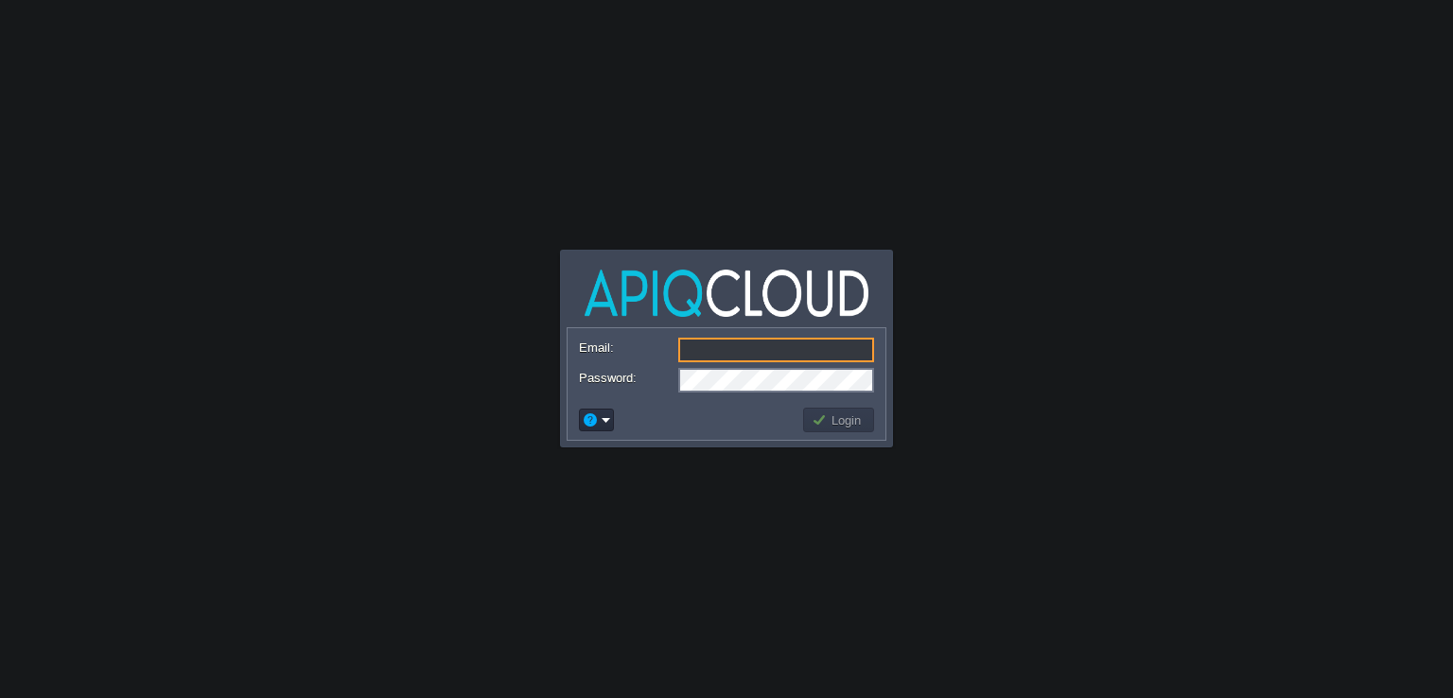
click at [785, 346] on input "Email:" at bounding box center [776, 350] width 196 height 25
type input "[EMAIL_ADDRESS][DOMAIN_NAME]"
click at [820, 432] on td "Login" at bounding box center [838, 420] width 77 height 30
click at [836, 406] on td "Login" at bounding box center [838, 420] width 77 height 30
click at [833, 412] on button "Login" at bounding box center [839, 419] width 55 height 17
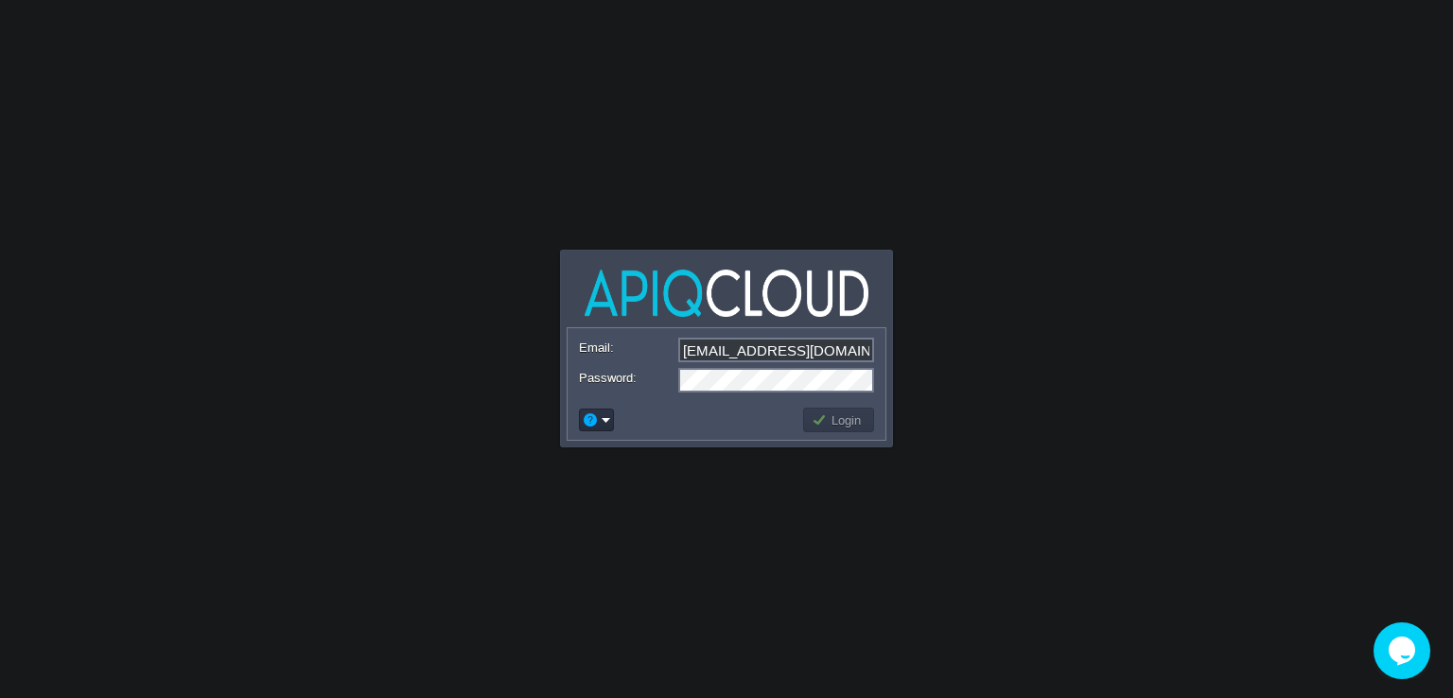
click at [617, 421] on td at bounding box center [688, 420] width 224 height 30
click at [609, 421] on em at bounding box center [596, 419] width 29 height 17
click at [681, 408] on td at bounding box center [688, 420] width 224 height 30
click at [828, 418] on button "Login" at bounding box center [839, 419] width 55 height 17
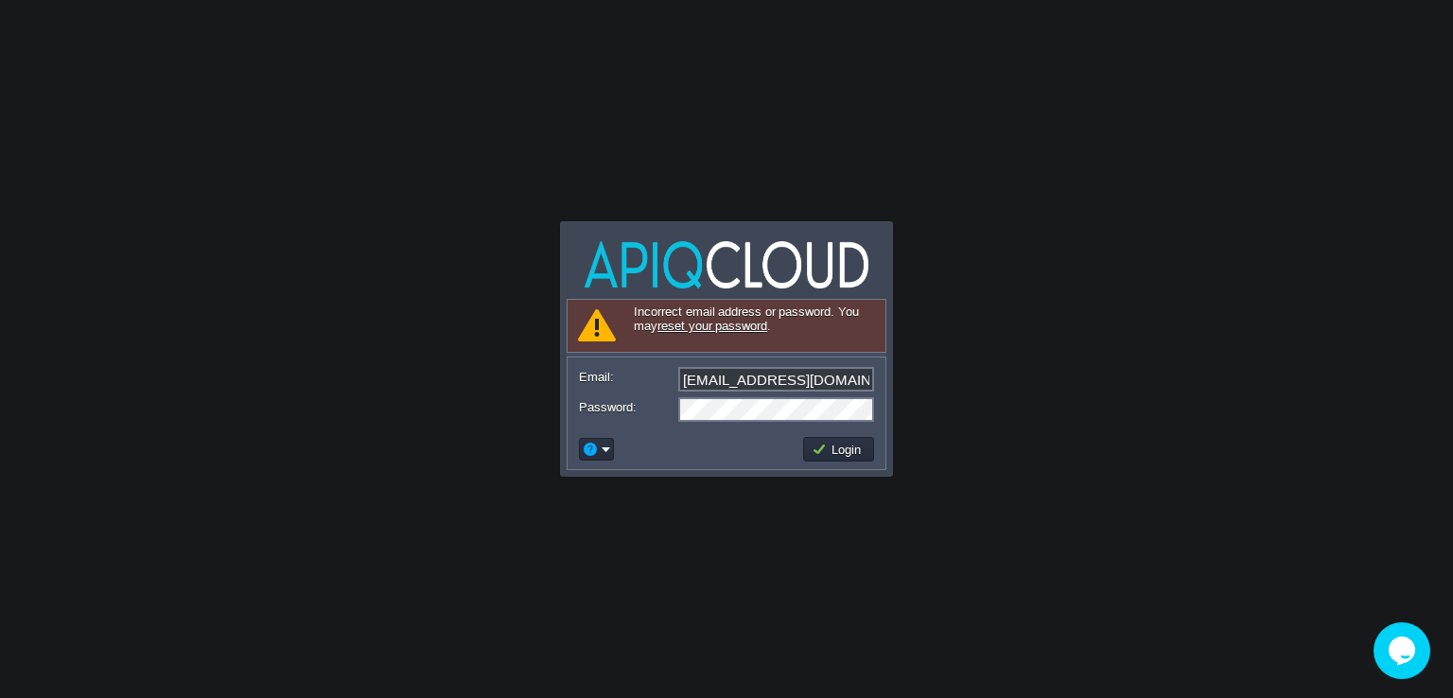
click at [684, 330] on link "reset your password" at bounding box center [712, 326] width 110 height 14
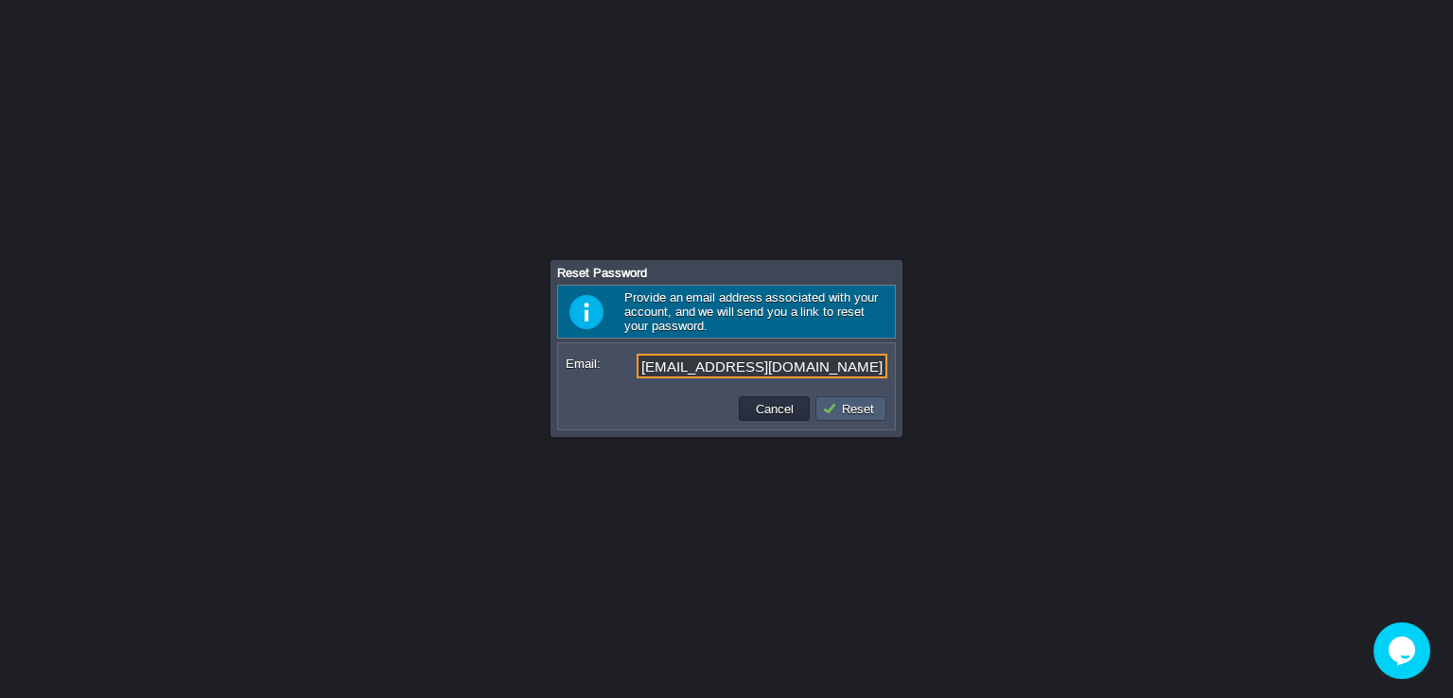
click at [865, 408] on button "Reset" at bounding box center [851, 408] width 58 height 17
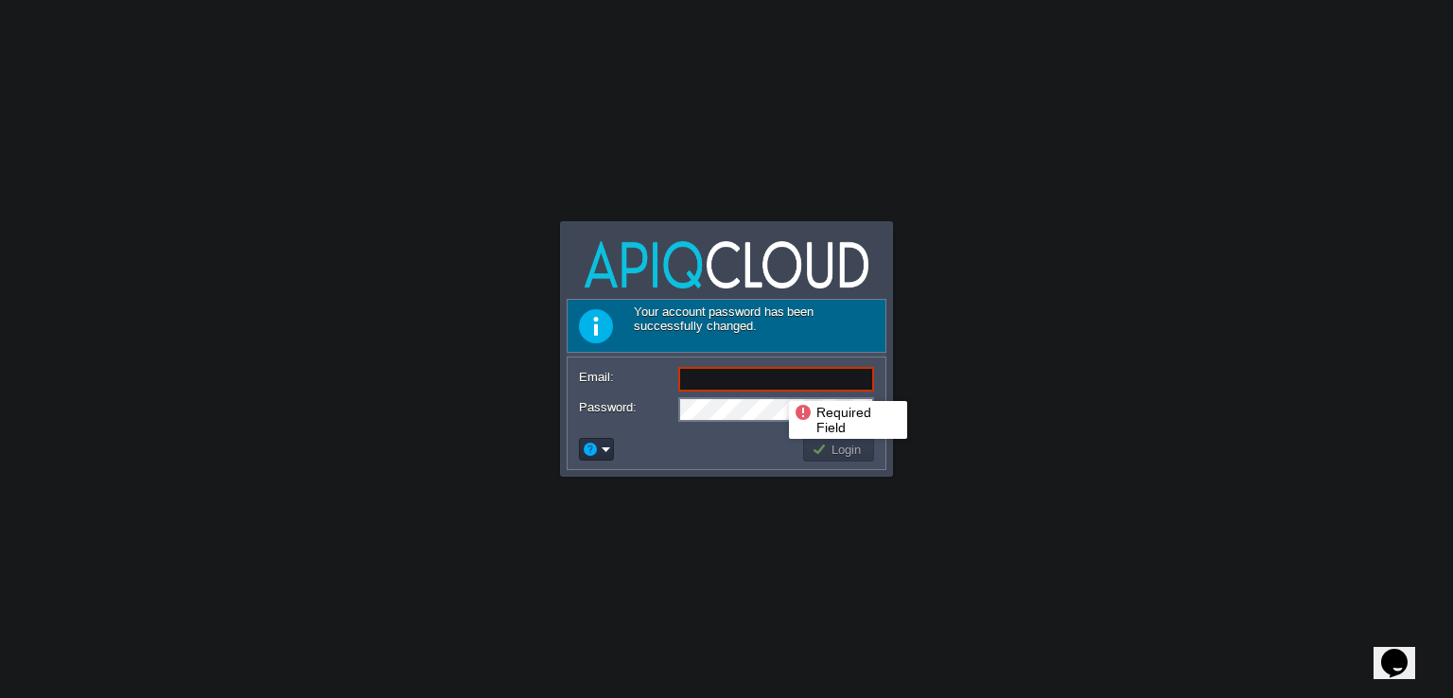
click at [775, 384] on input "Email:" at bounding box center [776, 379] width 196 height 25
click at [716, 383] on input "Email:" at bounding box center [776, 379] width 196 height 25
type input "[EMAIL_ADDRESS][DOMAIN_NAME]"
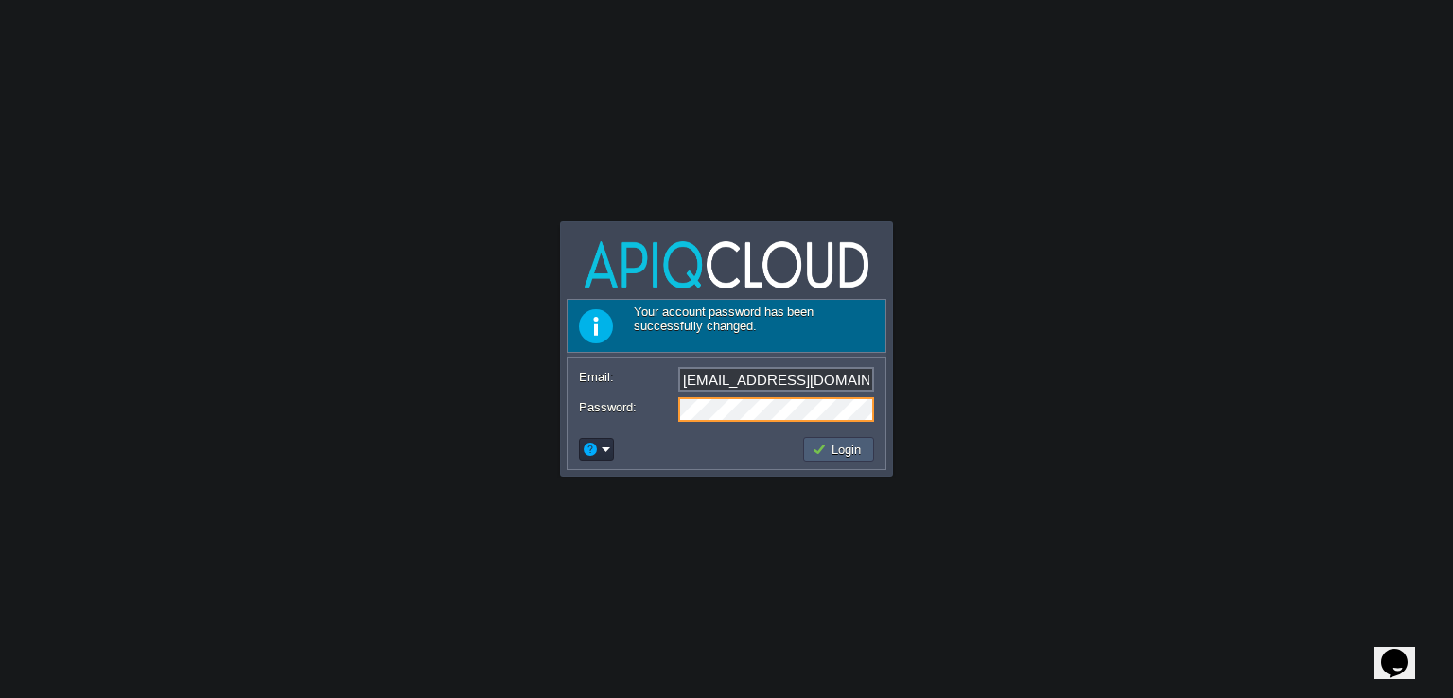
click at [836, 454] on button "Login" at bounding box center [839, 449] width 55 height 17
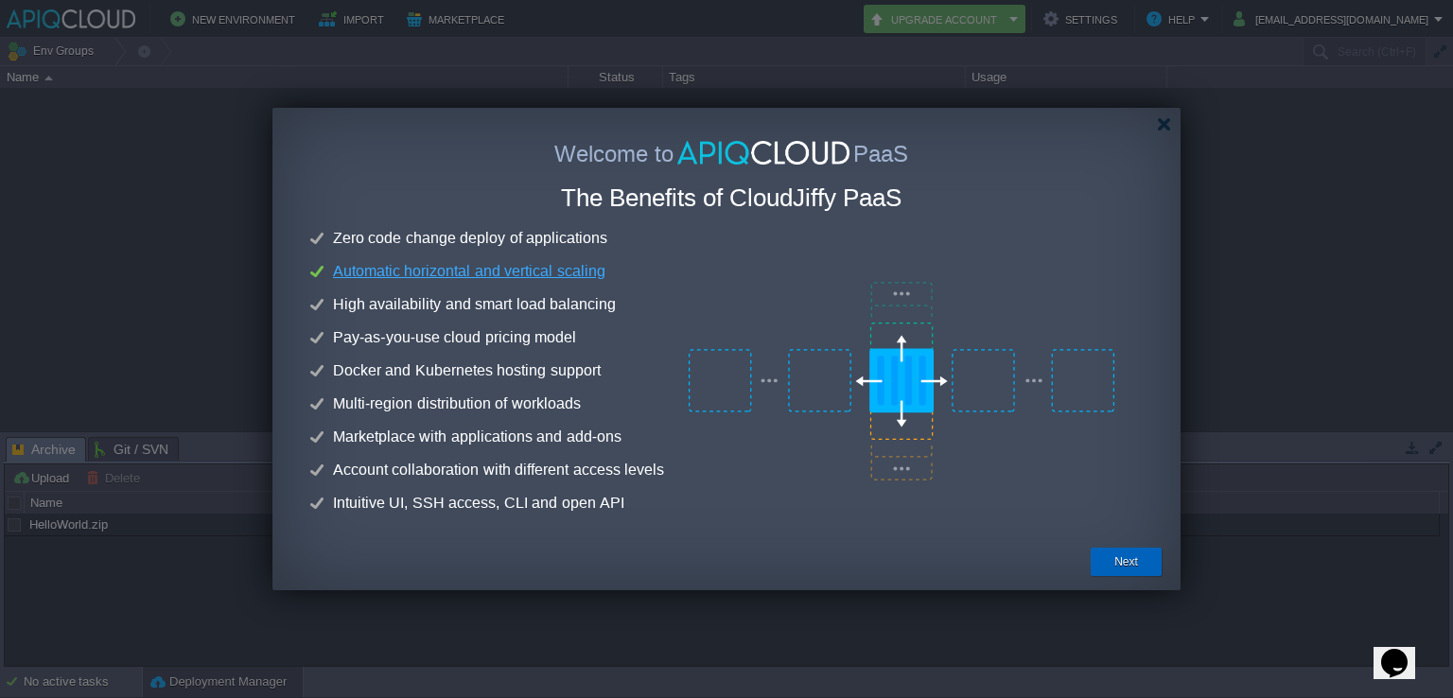
click at [1126, 562] on button "Next" at bounding box center [1126, 561] width 24 height 19
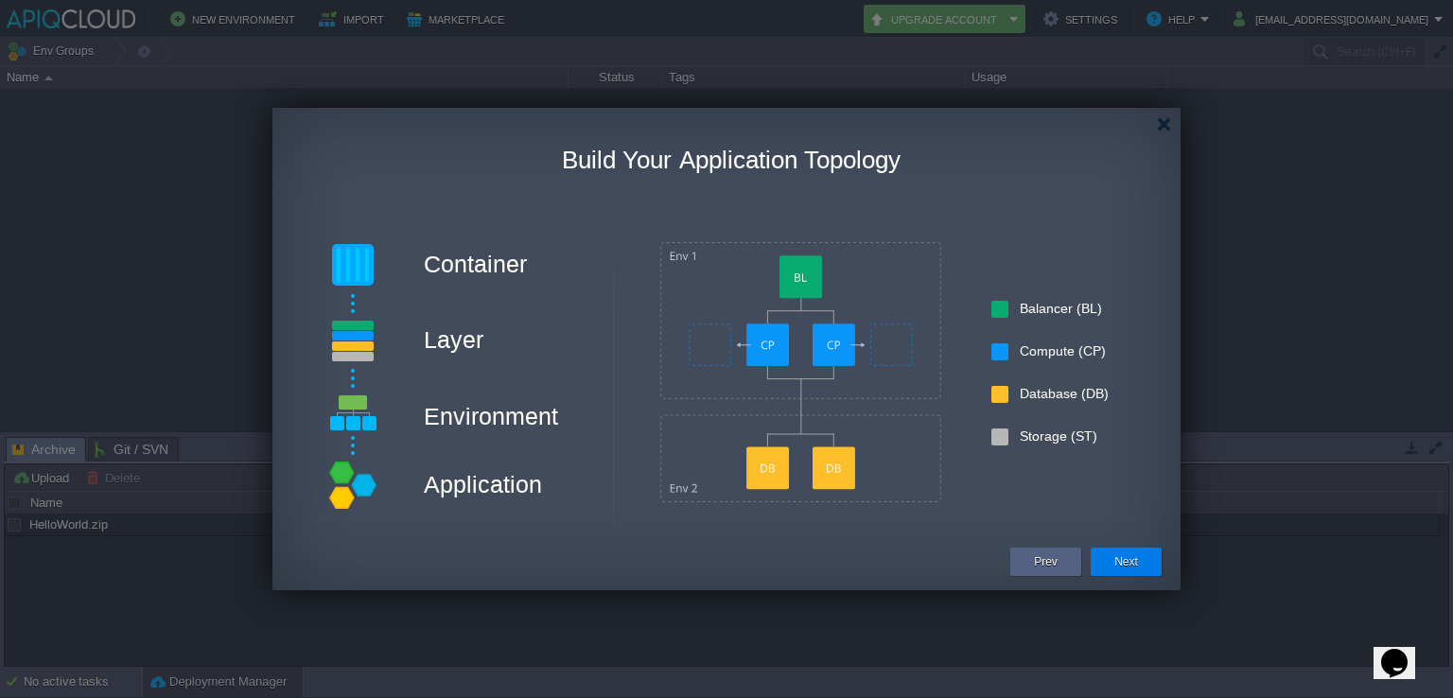
click at [1163, 568] on td "Next" at bounding box center [1126, 562] width 80 height 34
click at [1153, 562] on div "Next" at bounding box center [1126, 562] width 71 height 28
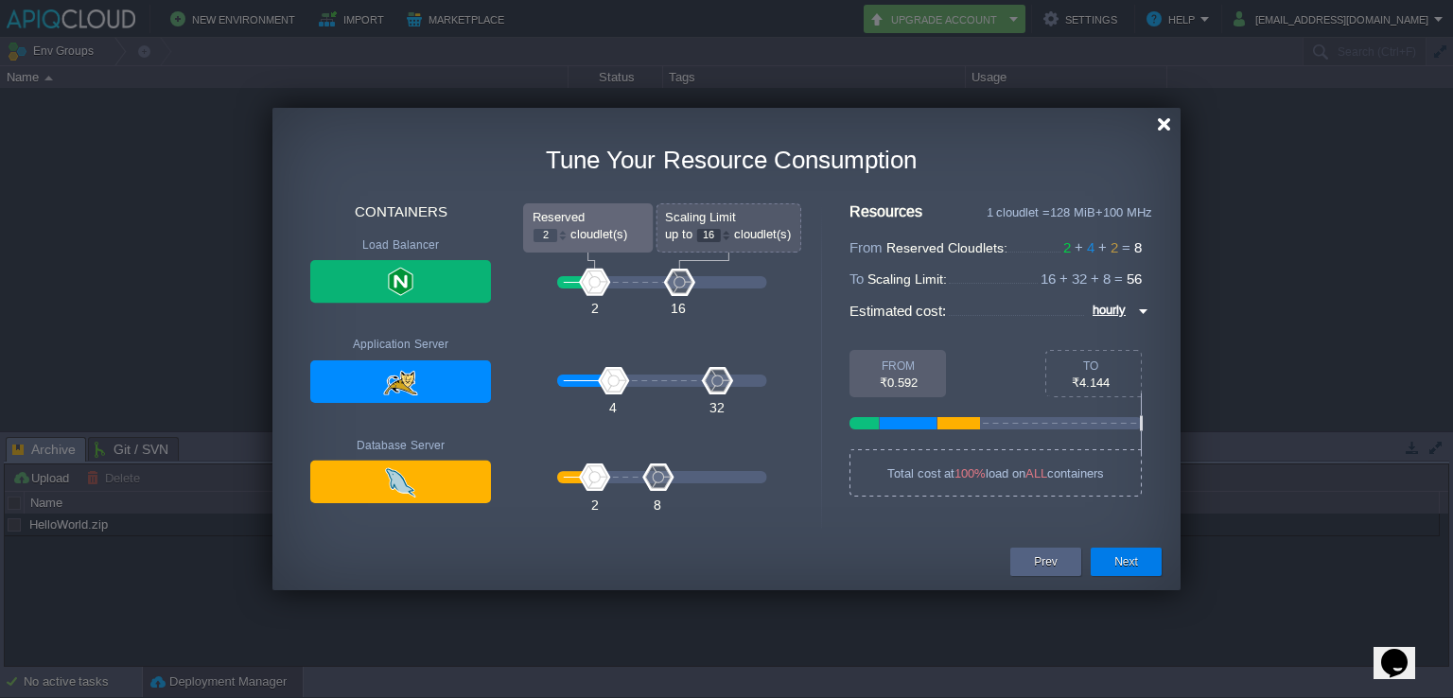
click at [1162, 130] on div at bounding box center [1164, 124] width 14 height 14
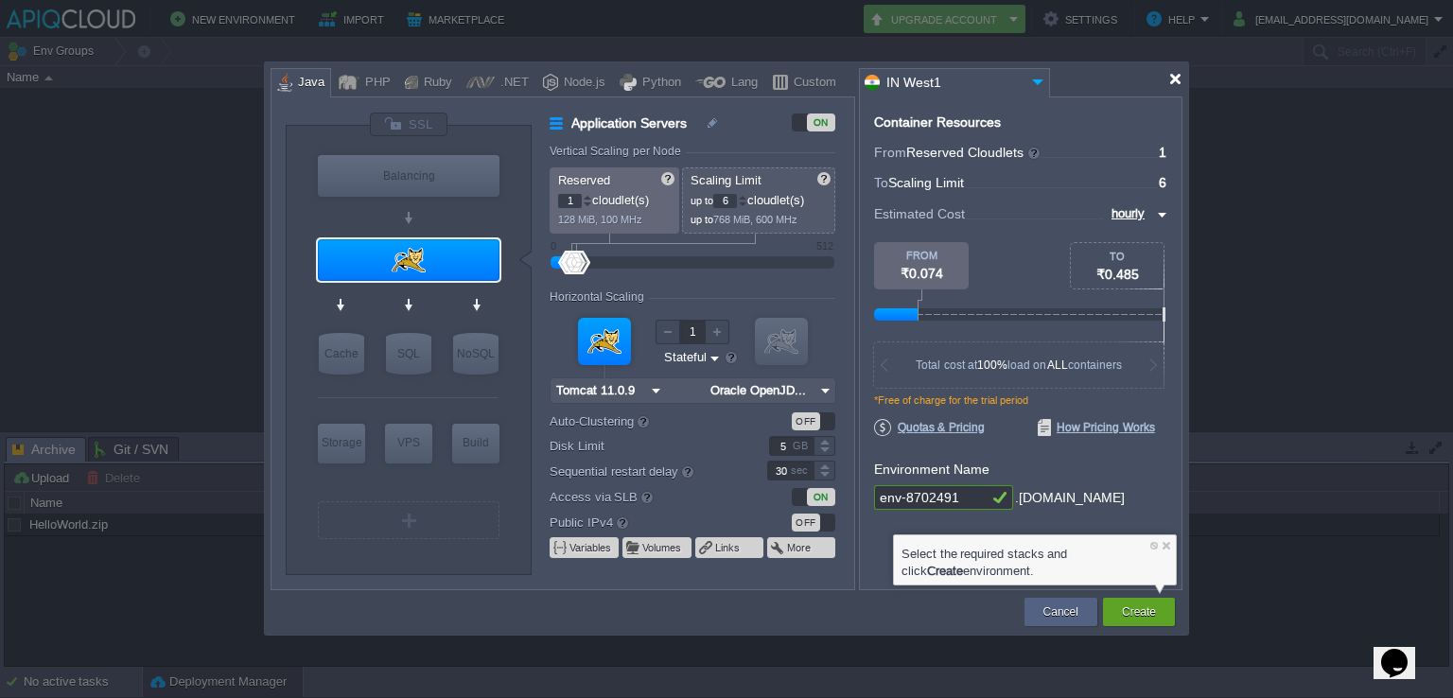
click at [1179, 80] on div at bounding box center [1175, 79] width 14 height 14
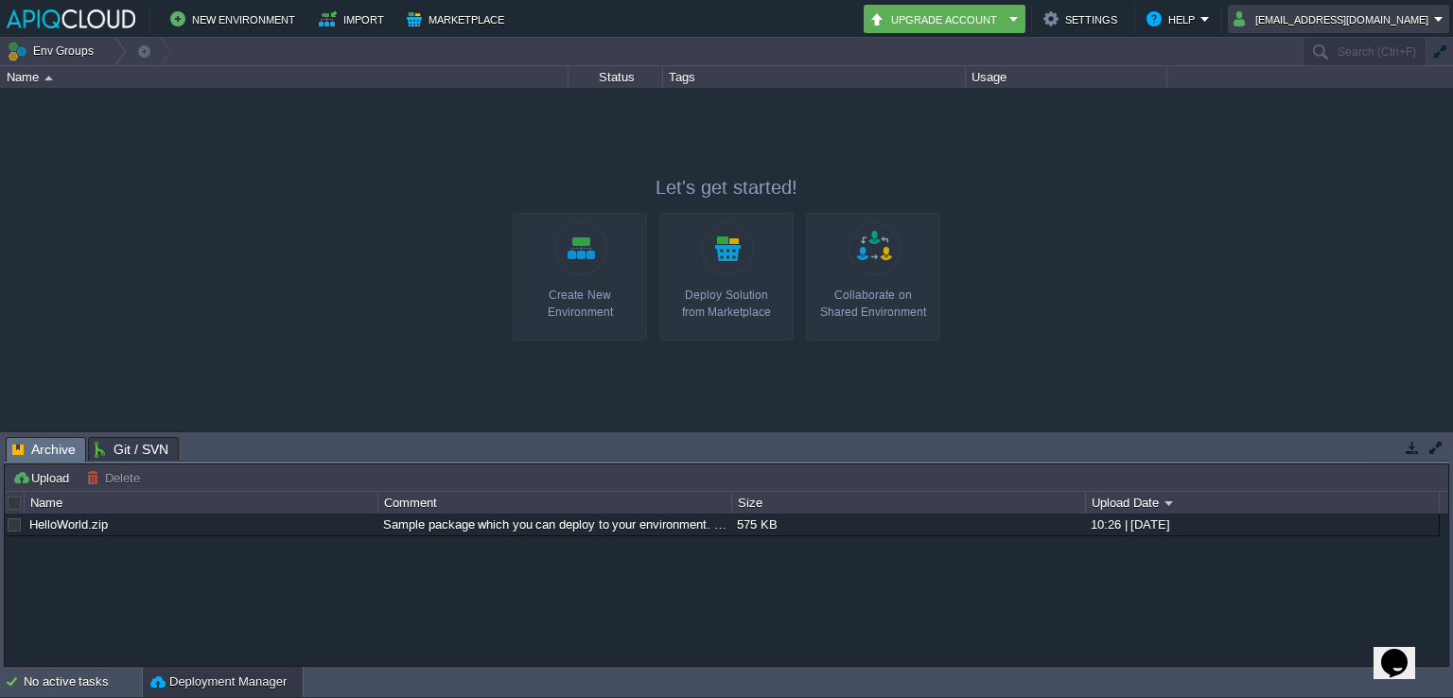
click at [1405, 10] on button "[EMAIL_ADDRESS][DOMAIN_NAME]" at bounding box center [1333, 19] width 201 height 23
click at [1332, 113] on div "Settings Change Password Language Sign out" at bounding box center [1363, 73] width 171 height 81
click at [1329, 103] on span "Sign out" at bounding box center [1329, 100] width 45 height 14
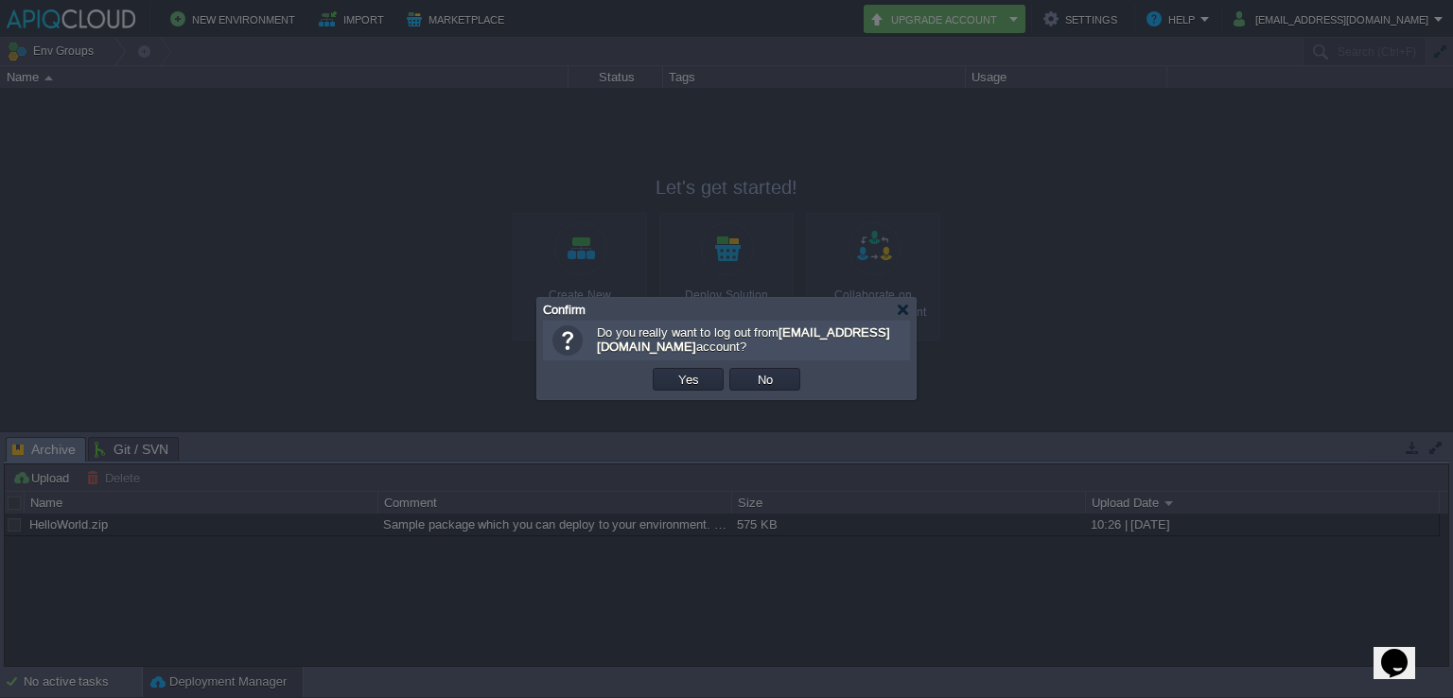
click at [714, 393] on div "OK Yes No Cancel" at bounding box center [726, 379] width 367 height 39
click at [709, 384] on td "Yes" at bounding box center [688, 379] width 71 height 23
